Goal: Transaction & Acquisition: Purchase product/service

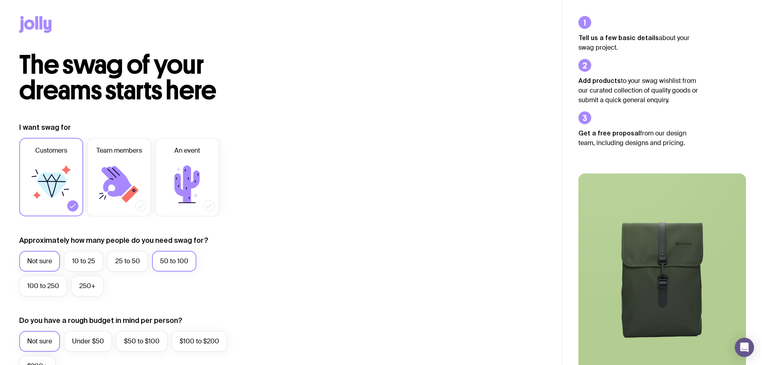
click at [178, 262] on label "50 to 100" at bounding box center [174, 260] width 44 height 21
click at [0, 0] on input "50 to 100" at bounding box center [0, 0] width 0 height 0
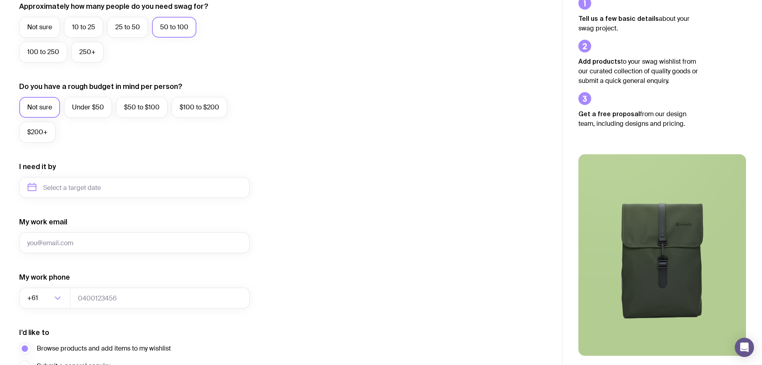
scroll to position [316, 0]
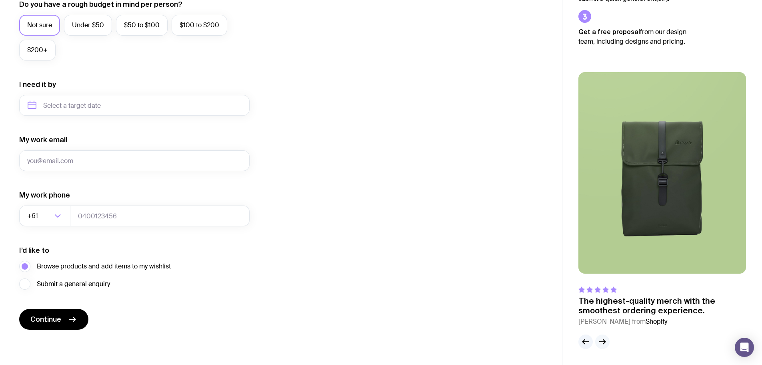
click at [603, 343] on icon "button" at bounding box center [604, 341] width 2 height 4
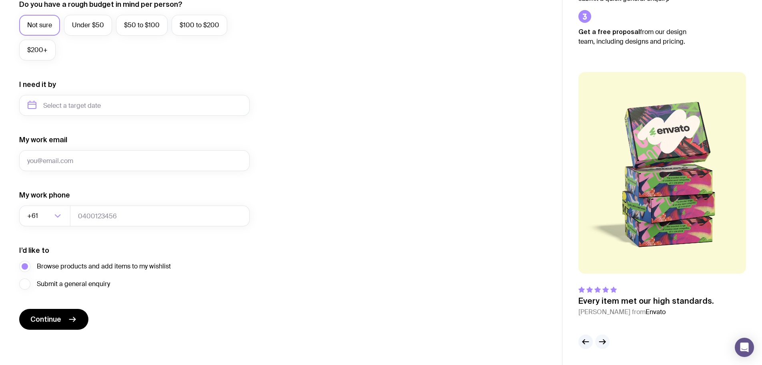
click at [603, 343] on icon "button" at bounding box center [604, 341] width 2 height 4
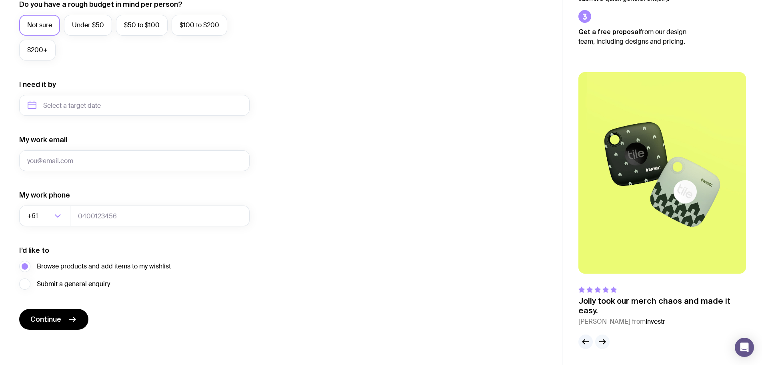
click at [603, 343] on icon "button" at bounding box center [604, 341] width 2 height 4
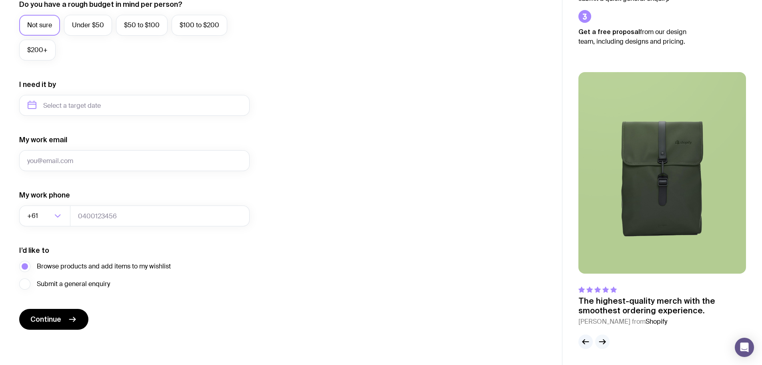
click at [603, 343] on icon "button" at bounding box center [604, 341] width 2 height 4
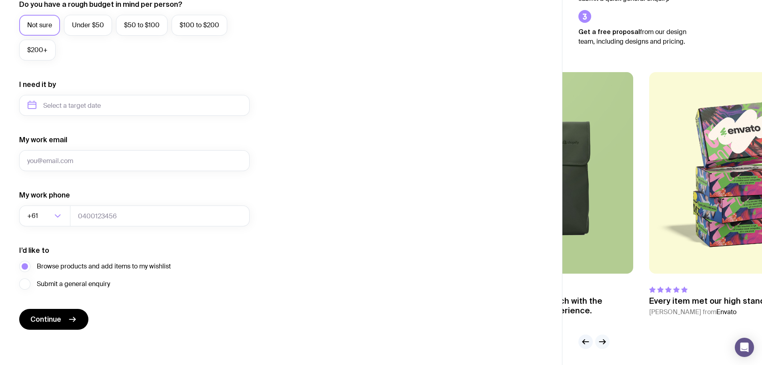
click at [603, 343] on icon "button" at bounding box center [604, 341] width 2 height 4
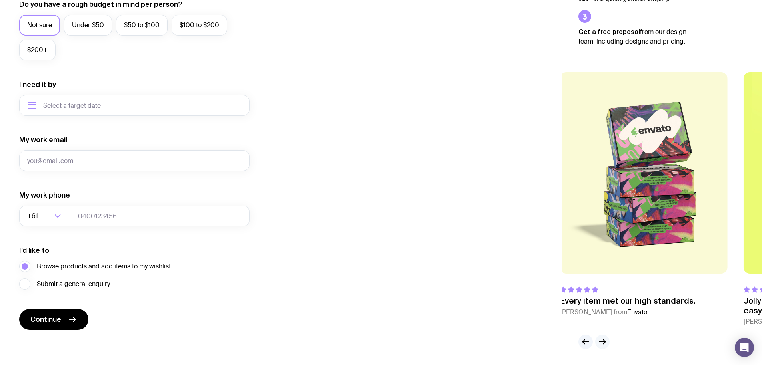
click at [603, 343] on icon "button" at bounding box center [604, 341] width 2 height 4
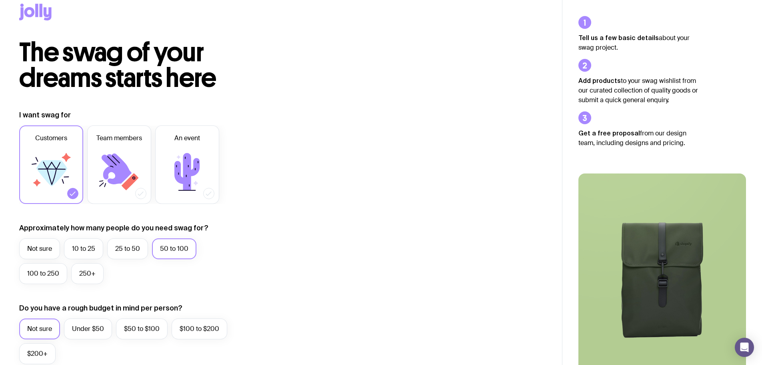
scroll to position [0, 0]
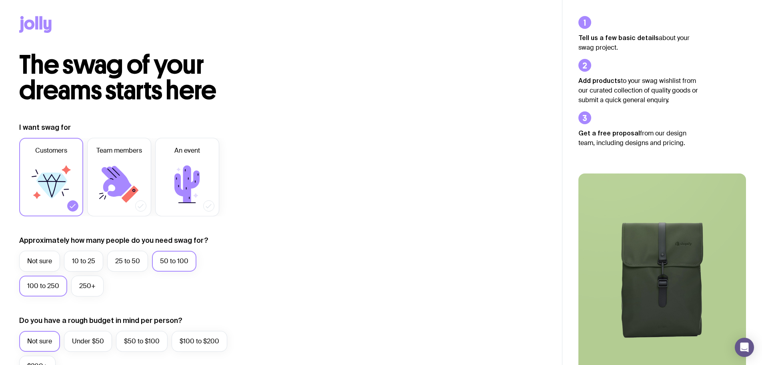
click at [44, 282] on label "100 to 250" at bounding box center [43, 285] width 48 height 21
click at [0, 0] on input "100 to 250" at bounding box center [0, 0] width 0 height 0
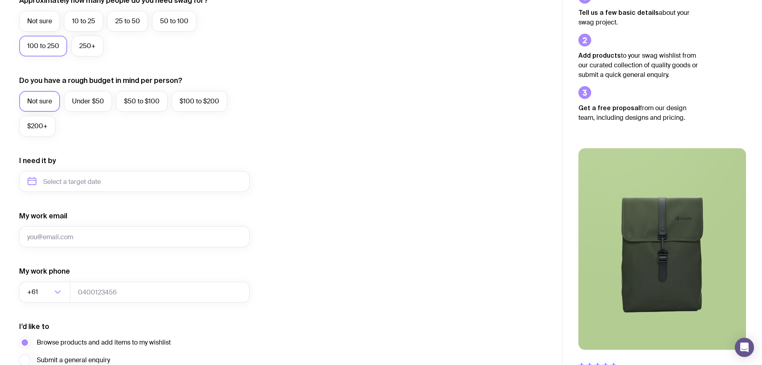
scroll to position [240, 0]
click at [118, 182] on input "text" at bounding box center [134, 180] width 230 height 21
click at [108, 210] on icon "button" at bounding box center [109, 208] width 2 height 5
click at [34, 206] on icon "button" at bounding box center [32, 208] width 10 height 10
click at [75, 278] on button "Nov" at bounding box center [70, 279] width 29 height 16
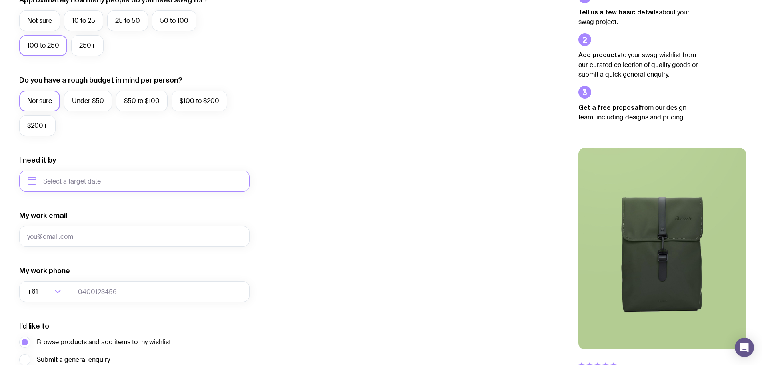
type input "November 2025"
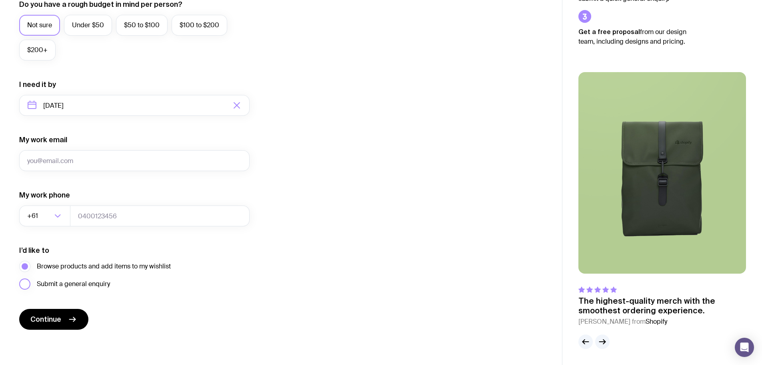
click at [105, 284] on span "Submit a general enquiry" at bounding box center [73, 284] width 73 height 10
click at [0, 0] on input "Submit a general enquiry" at bounding box center [0, 0] width 0 height 0
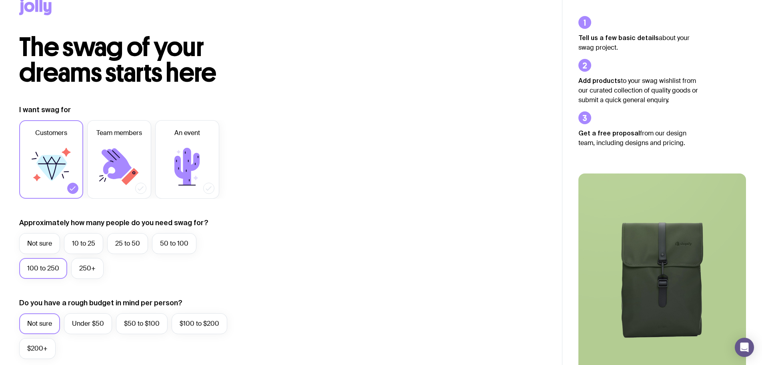
scroll to position [0, 0]
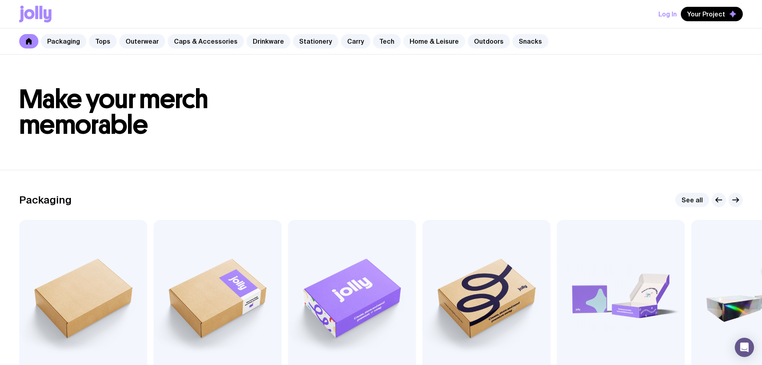
click at [421, 44] on link "Home & Leisure" at bounding box center [434, 41] width 62 height 14
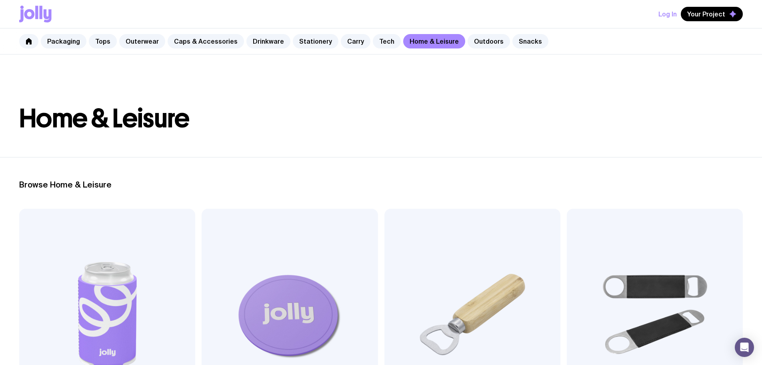
click at [373, 49] on div "Packaging Tops Outerwear Caps & Accessories Drinkware Stationery Carry Tech Hom…" at bounding box center [381, 41] width 762 height 26
click at [257, 42] on link "Drinkware" at bounding box center [268, 41] width 44 height 14
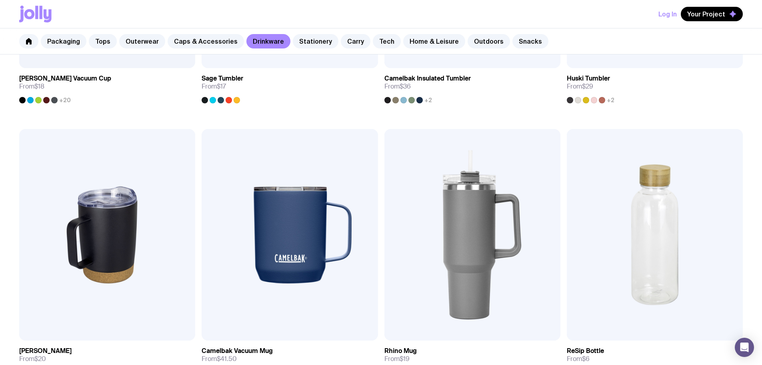
scroll to position [759, 0]
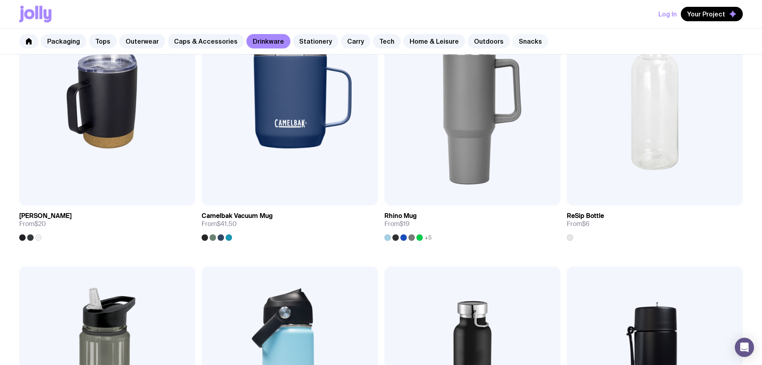
click at [522, 39] on link "Snacks" at bounding box center [531, 41] width 36 height 14
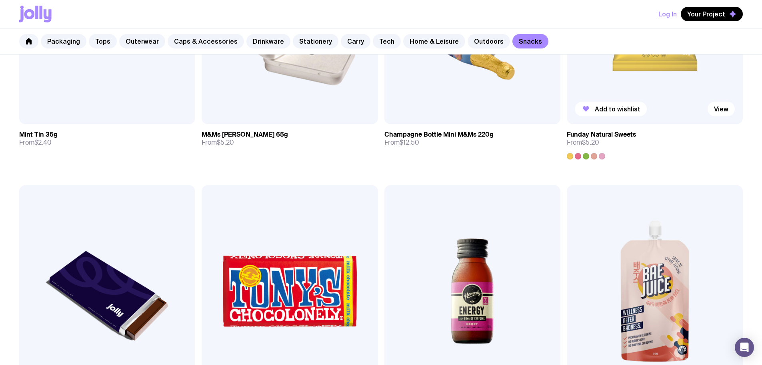
scroll to position [355, 0]
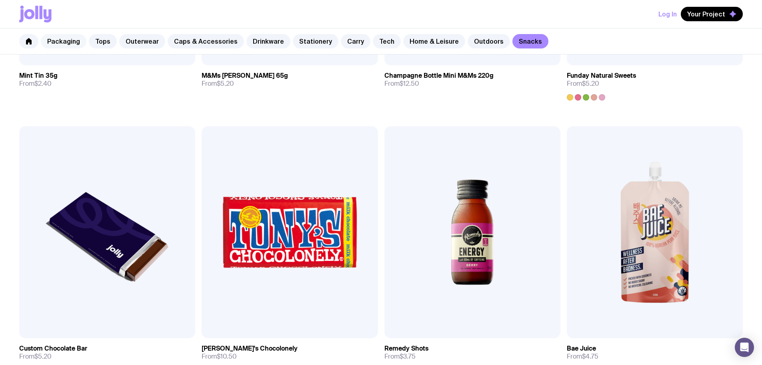
click at [64, 41] on link "Packaging" at bounding box center [64, 41] width 46 height 14
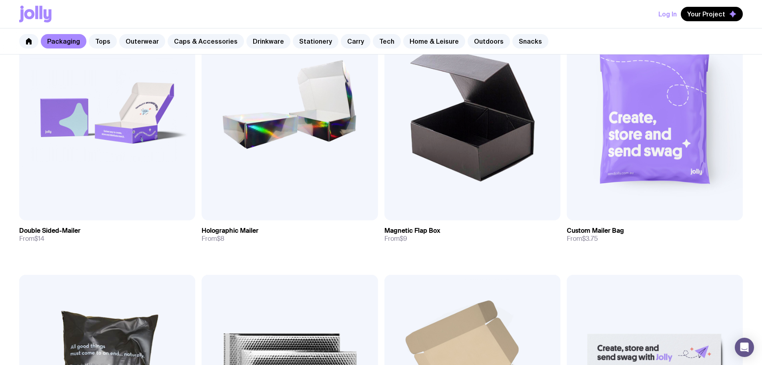
scroll to position [480, 0]
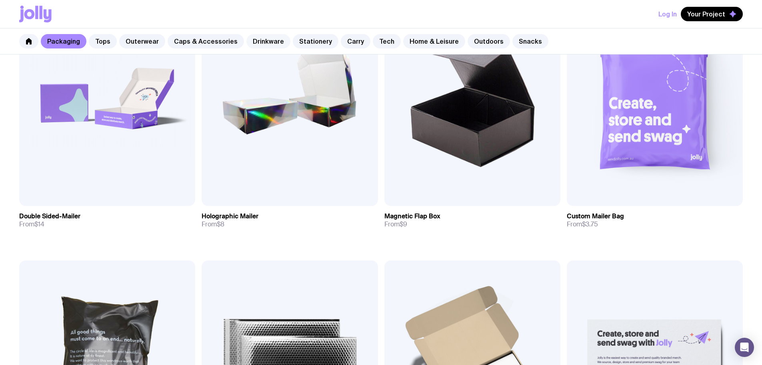
click at [263, 38] on link "Drinkware" at bounding box center [268, 41] width 44 height 14
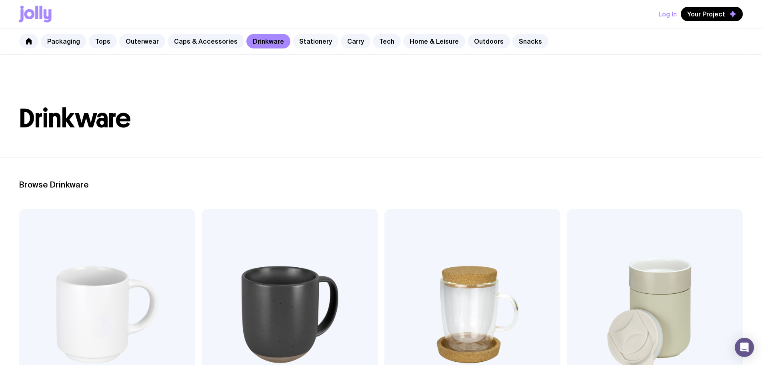
click at [318, 42] on link "Stationery" at bounding box center [316, 41] width 46 height 14
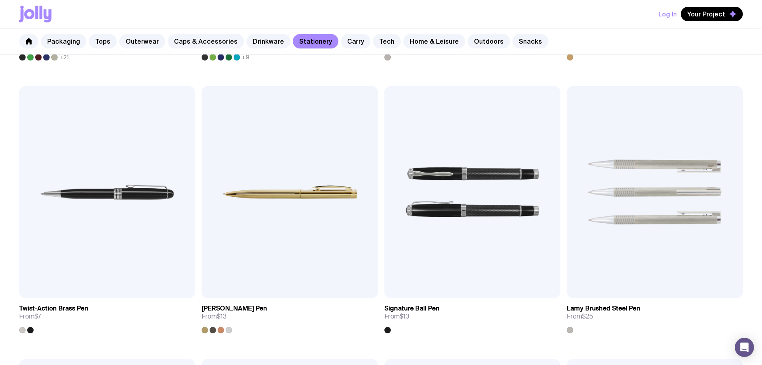
scroll to position [184, 0]
